Goal: Information Seeking & Learning: Learn about a topic

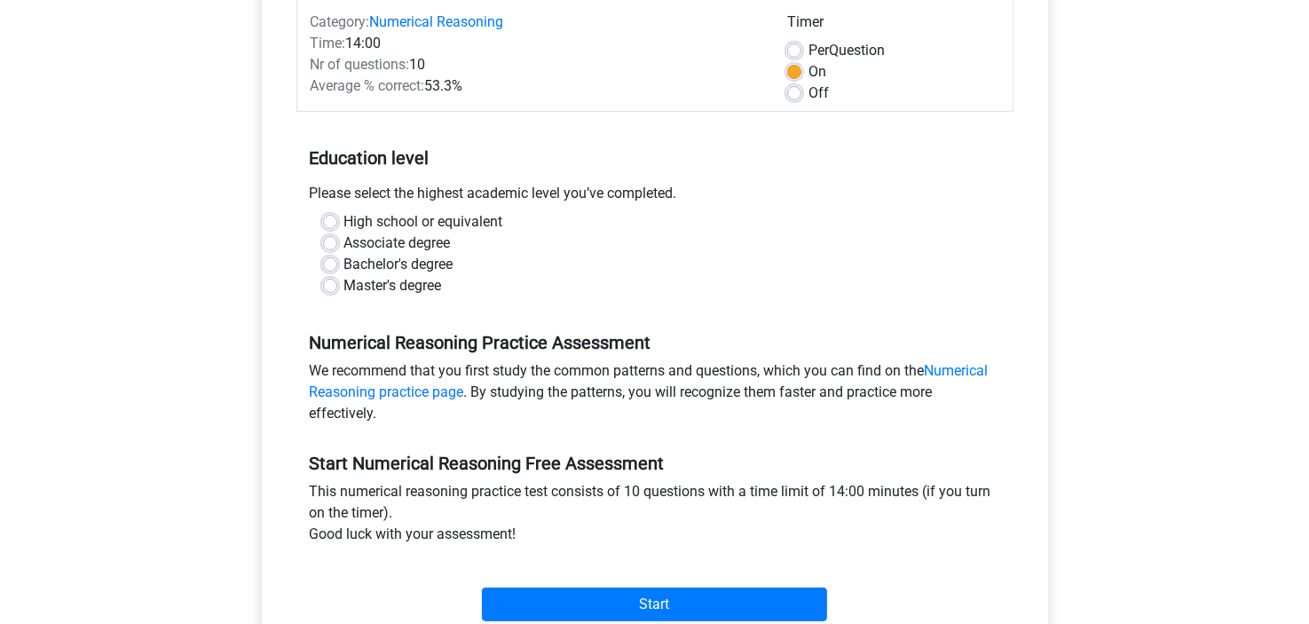
scroll to position [234, 0]
click at [344, 287] on label "Master's degree" at bounding box center [393, 285] width 98 height 21
click at [329, 287] on input "Master's degree" at bounding box center [330, 284] width 14 height 18
radio input "true"
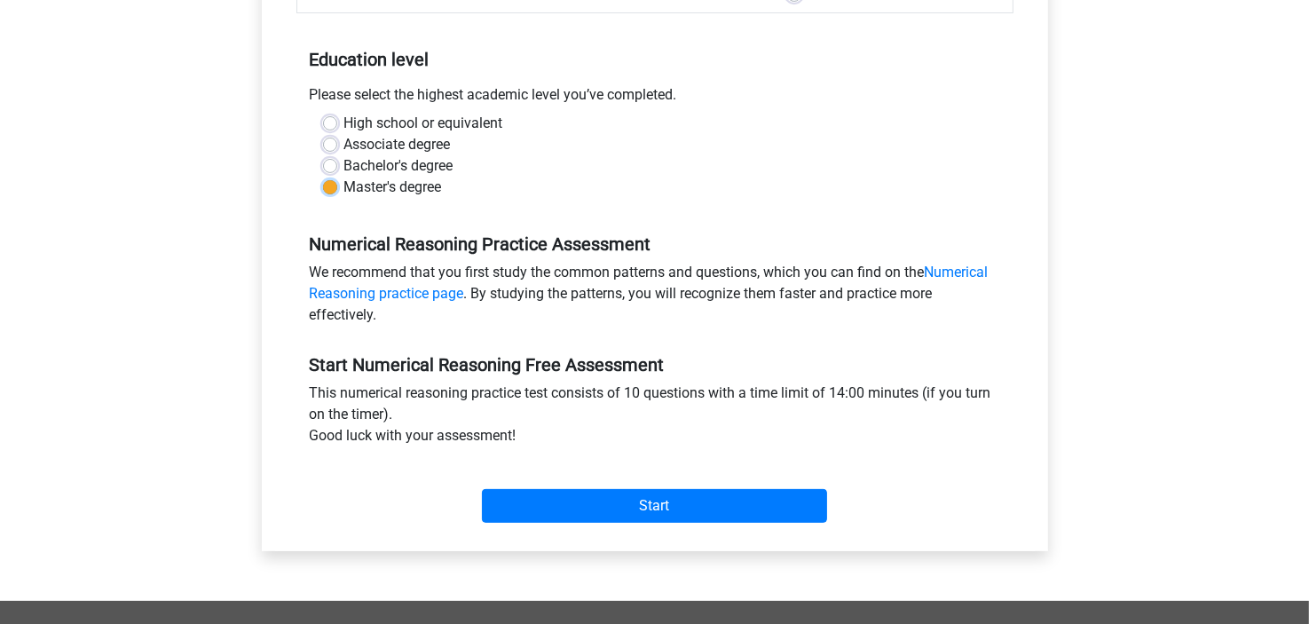
scroll to position [373, 0]
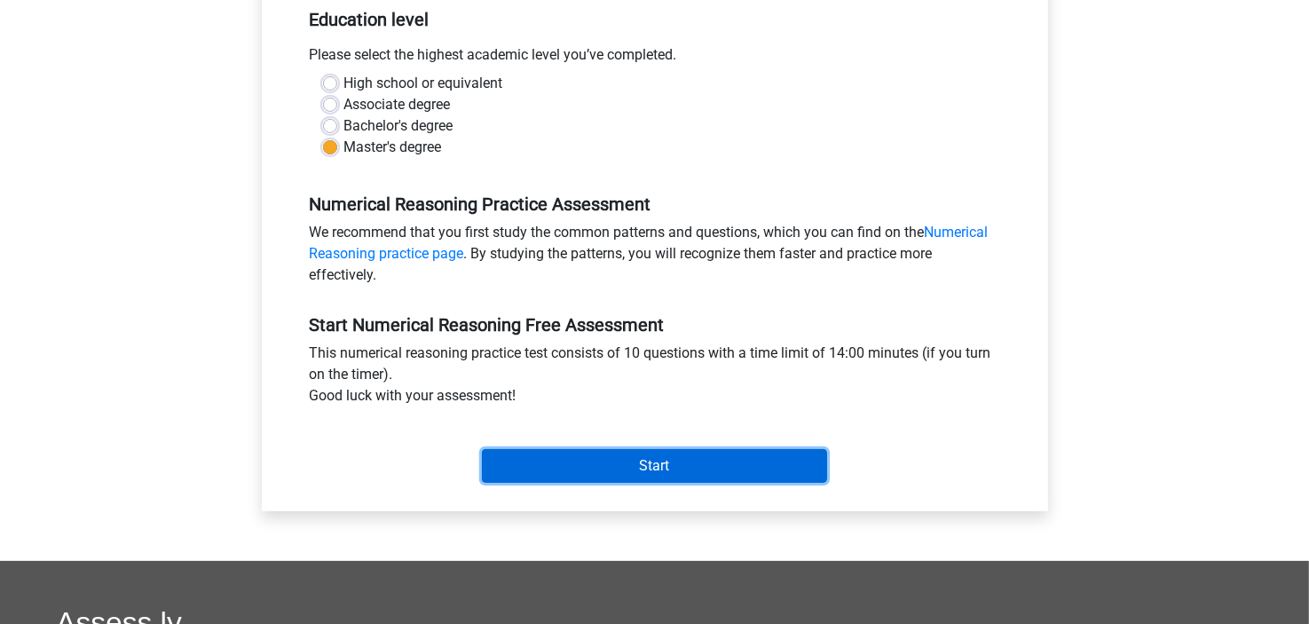
click at [628, 475] on input "Start" at bounding box center [654, 466] width 345 height 34
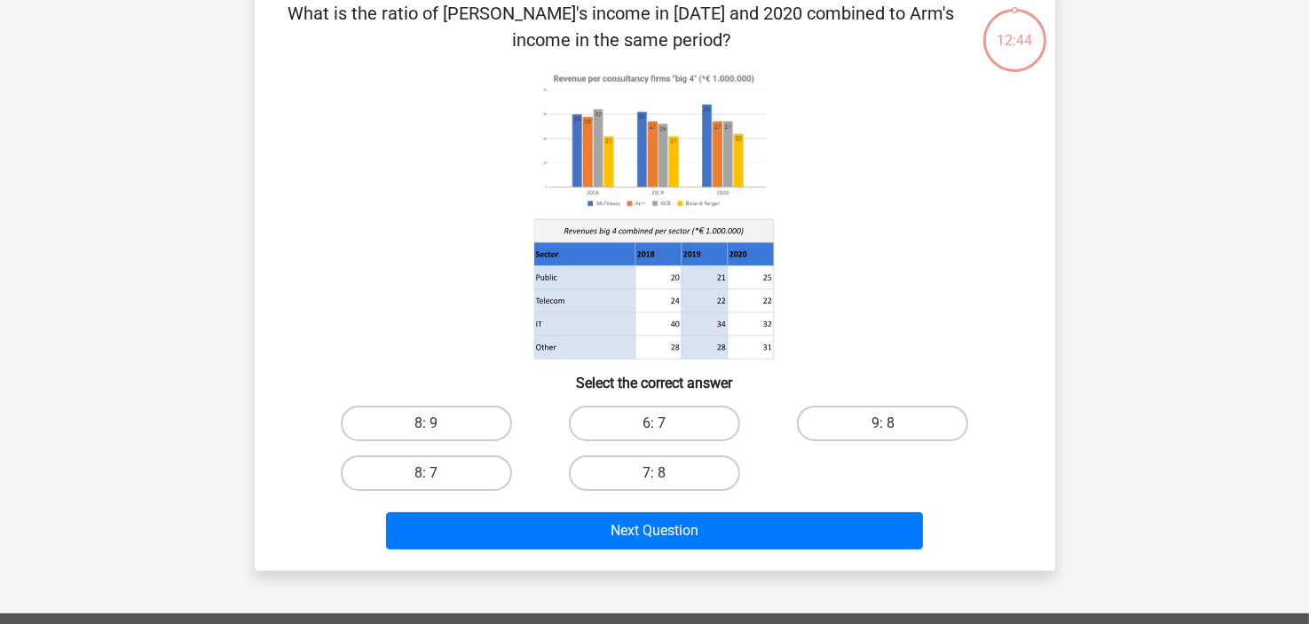
scroll to position [96, 0]
click at [851, 407] on label "9: 8" at bounding box center [882, 422] width 171 height 35
click at [883, 423] on input "9: 8" at bounding box center [889, 429] width 12 height 12
radio input "true"
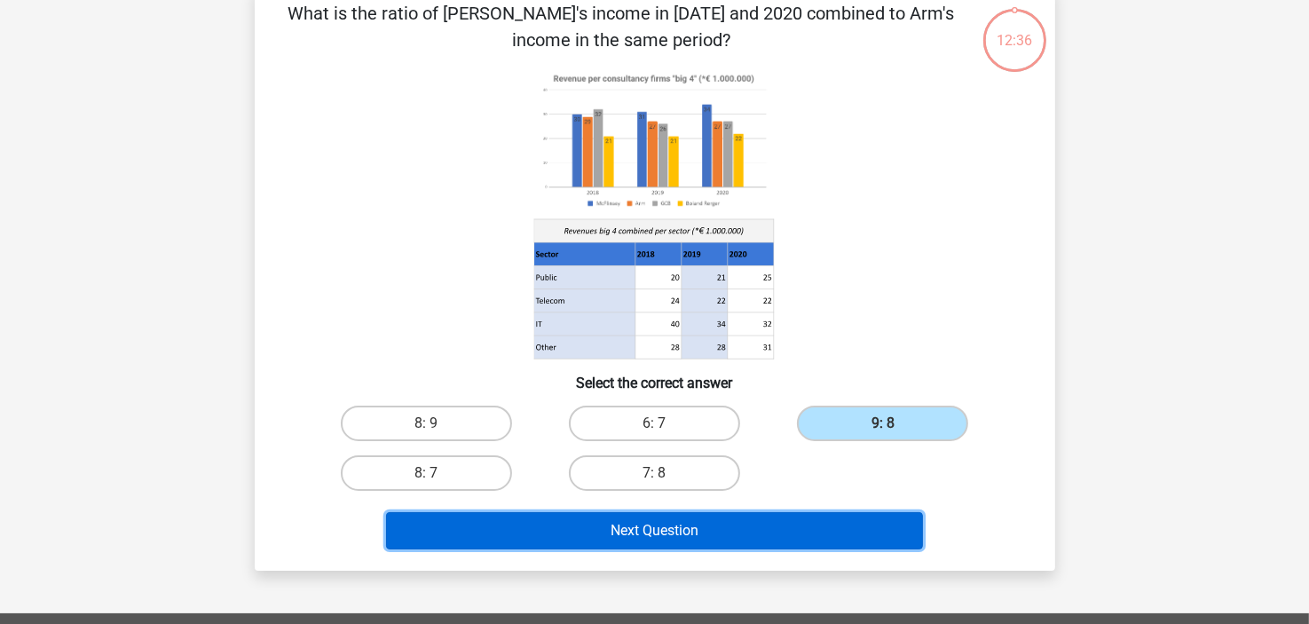
click at [785, 542] on button "Next Question" at bounding box center [654, 530] width 537 height 37
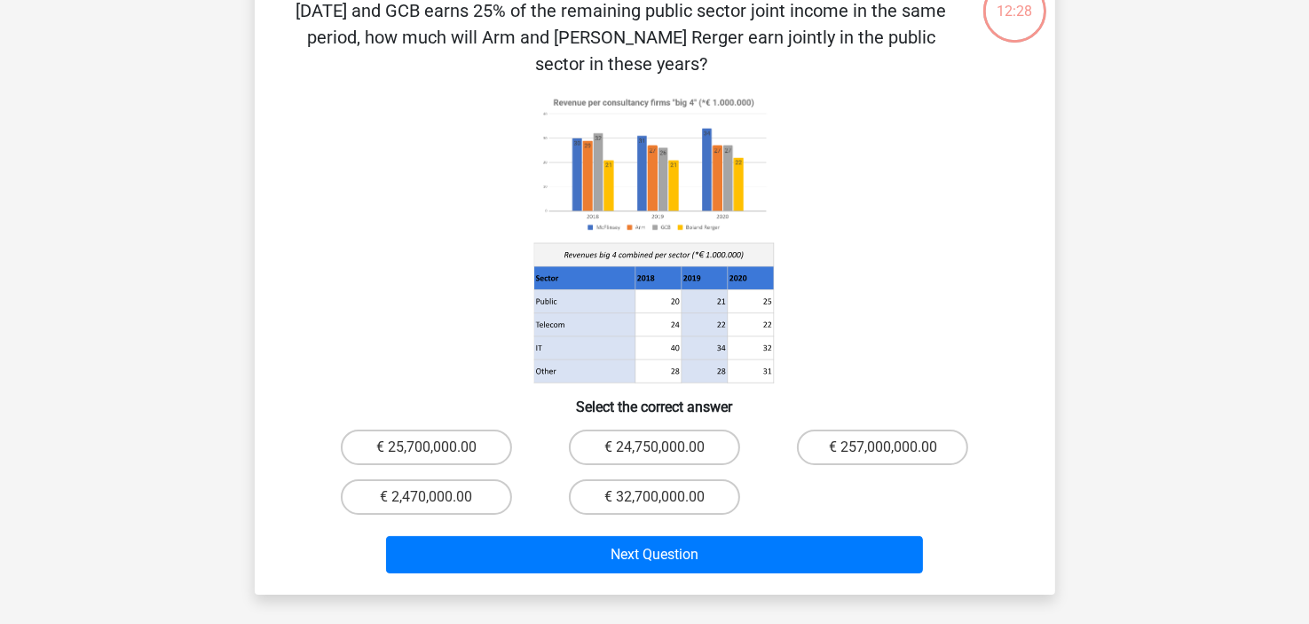
scroll to position [98, 0]
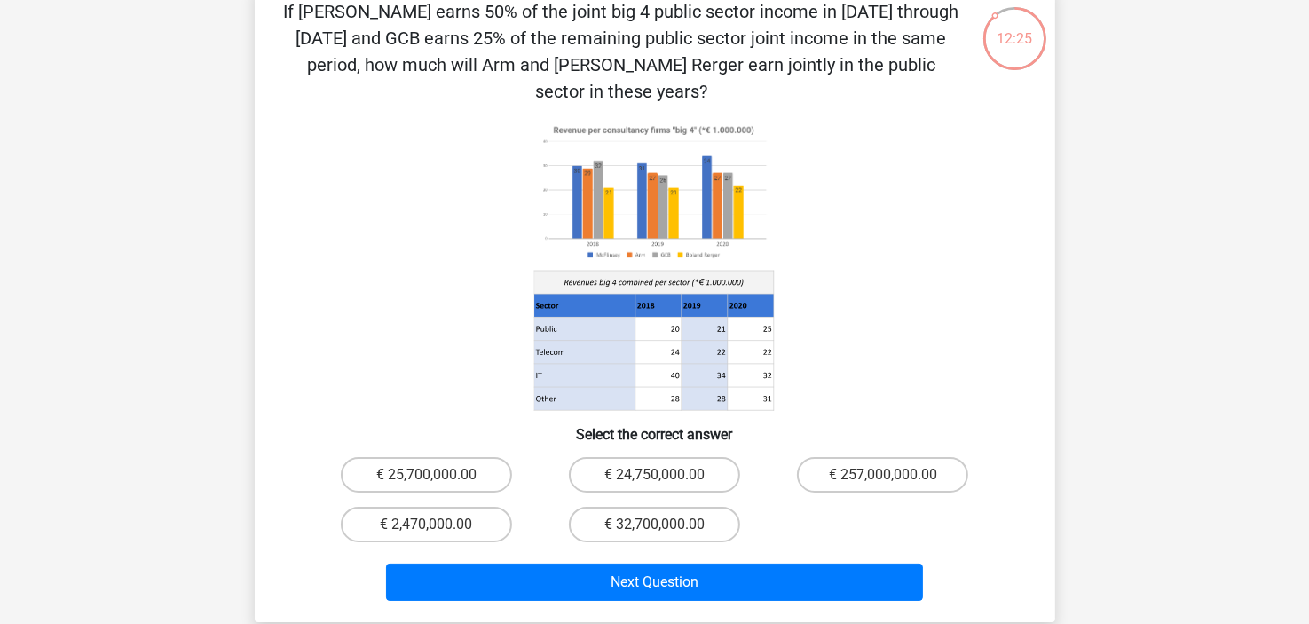
click at [674, 64] on p "If [PERSON_NAME] earns 50% of the joint big 4 public sector income in [DATE] th…" at bounding box center [621, 51] width 677 height 106
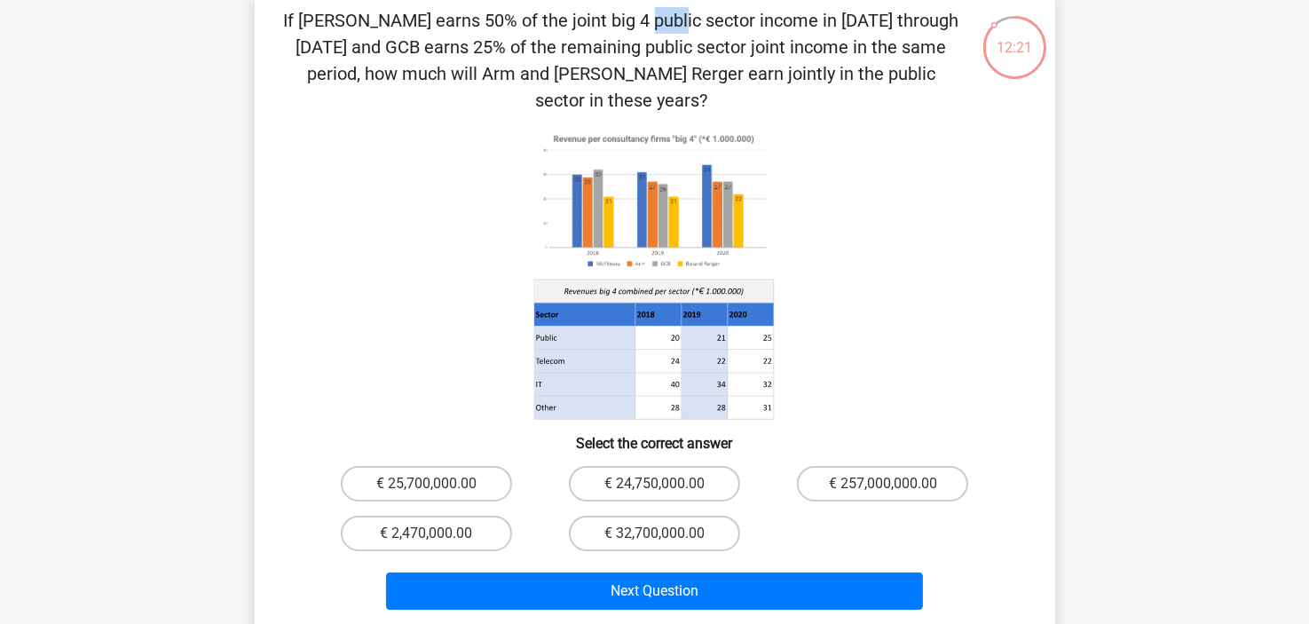
drag, startPoint x: 295, startPoint y: 12, endPoint x: 960, endPoint y: 71, distance: 667.9
click at [960, 71] on div "If [PERSON_NAME] earns 50% of the joint big 4 public sector income in [DATE] th…" at bounding box center [655, 311] width 786 height 609
click at [551, 326] on icon at bounding box center [583, 337] width 101 height 23
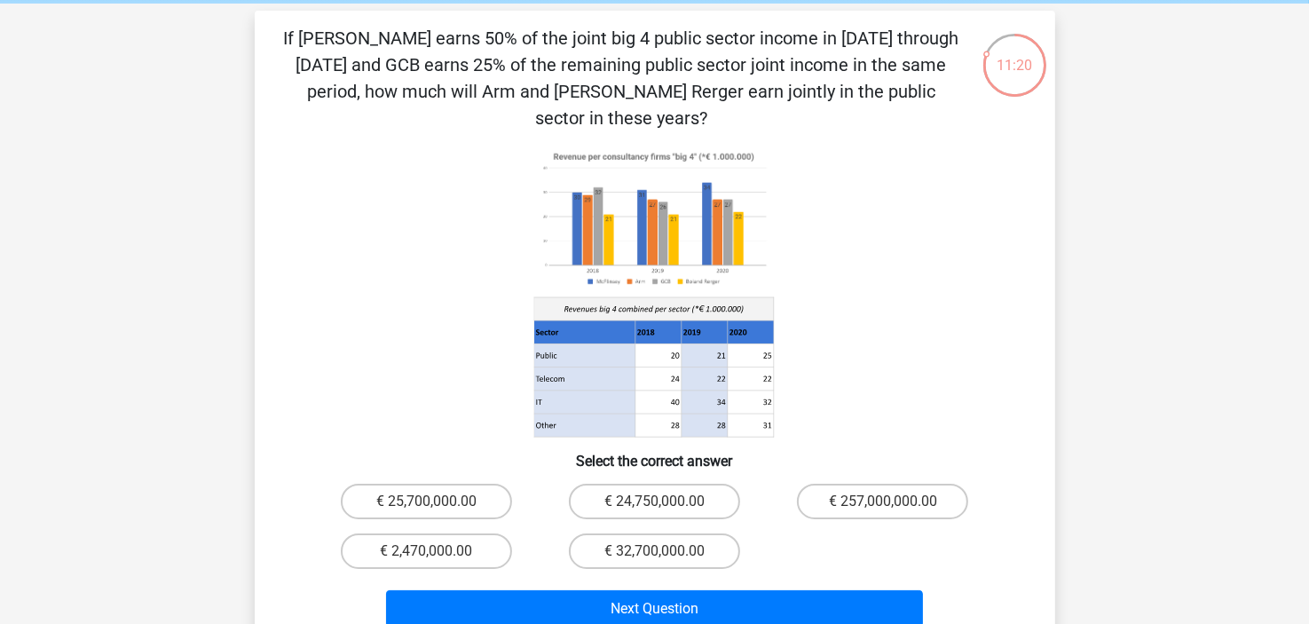
scroll to position [71, 0]
click at [661, 487] on label "€ 24,750,000.00" at bounding box center [654, 500] width 171 height 35
click at [661, 501] on input "€ 24,750,000.00" at bounding box center [660, 507] width 12 height 12
radio input "true"
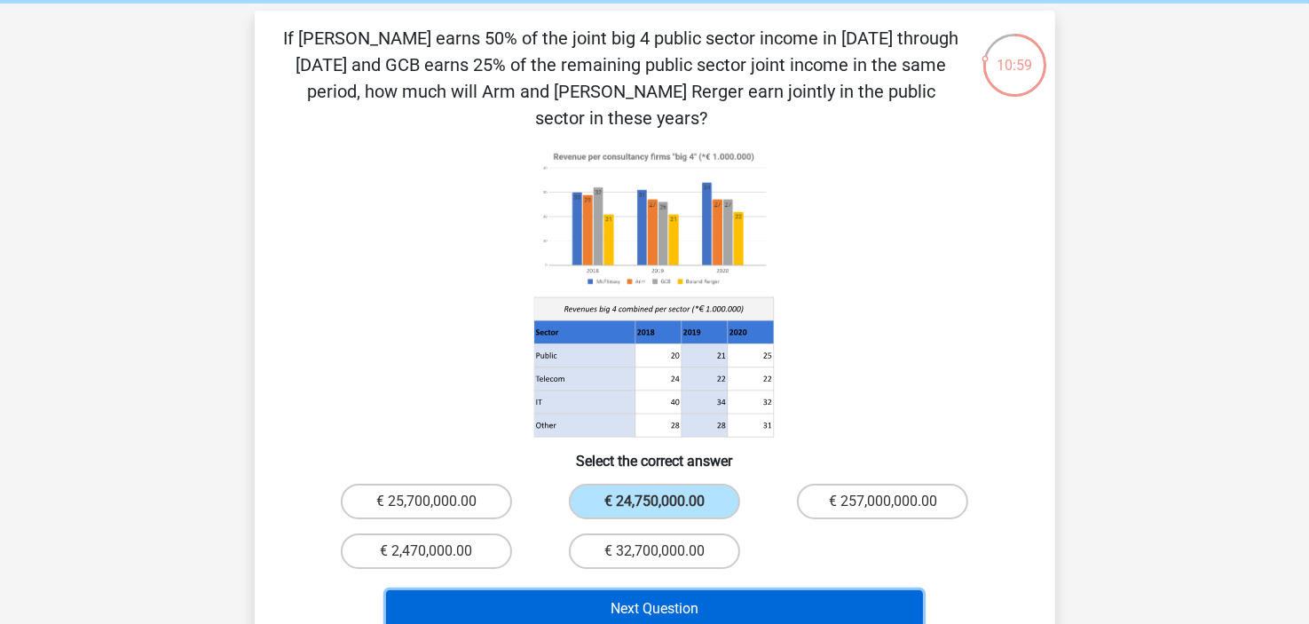
click at [680, 590] on button "Next Question" at bounding box center [654, 608] width 537 height 37
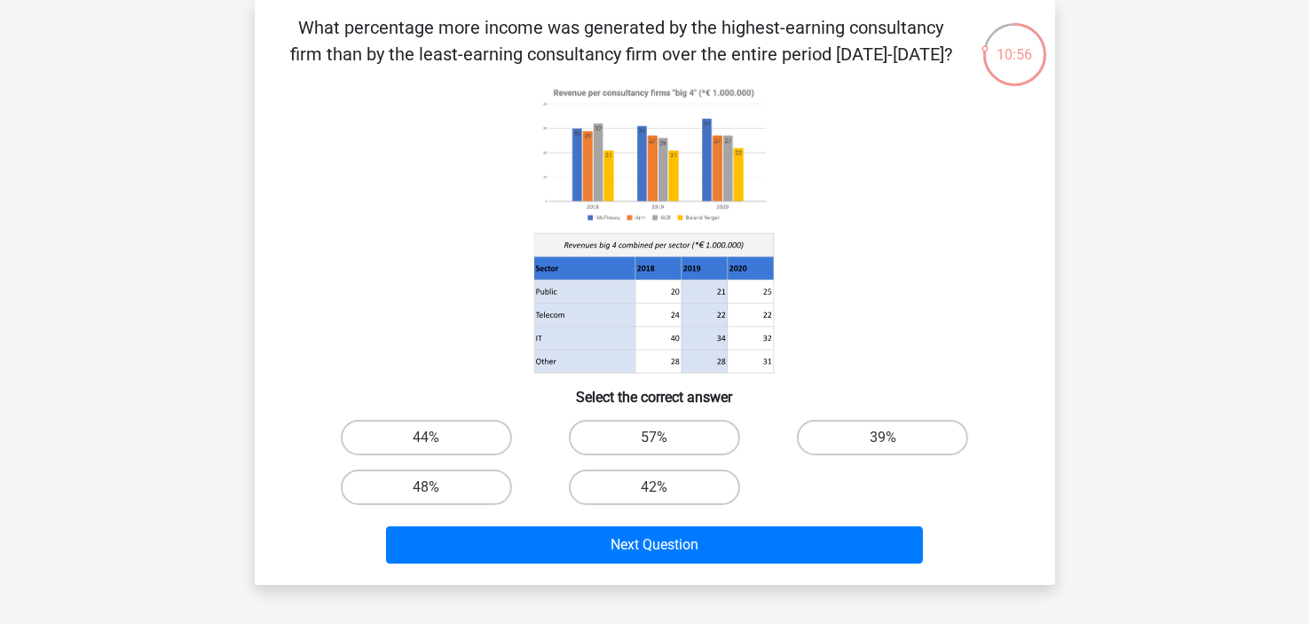
scroll to position [0, 0]
